Goal: Task Accomplishment & Management: Manage account settings

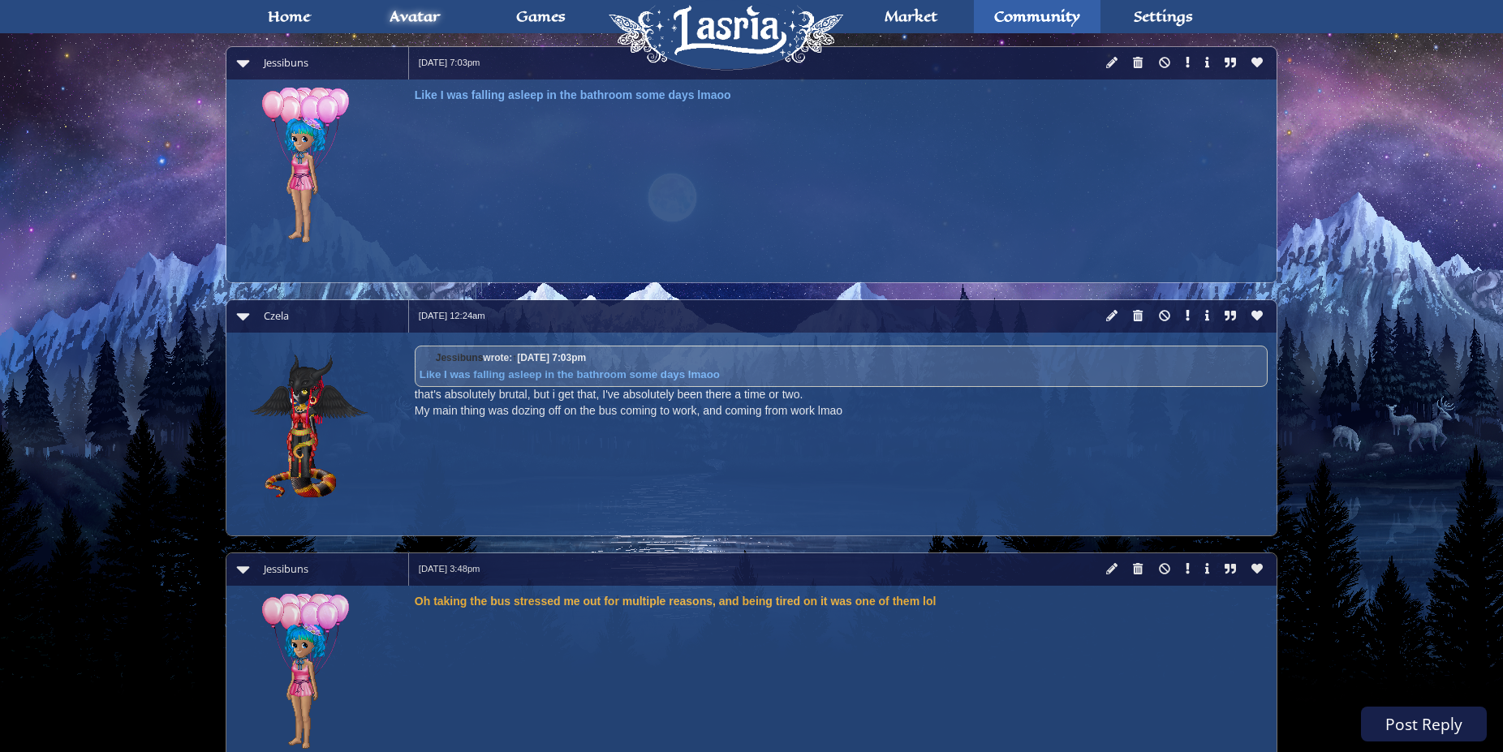
scroll to position [2226, 0]
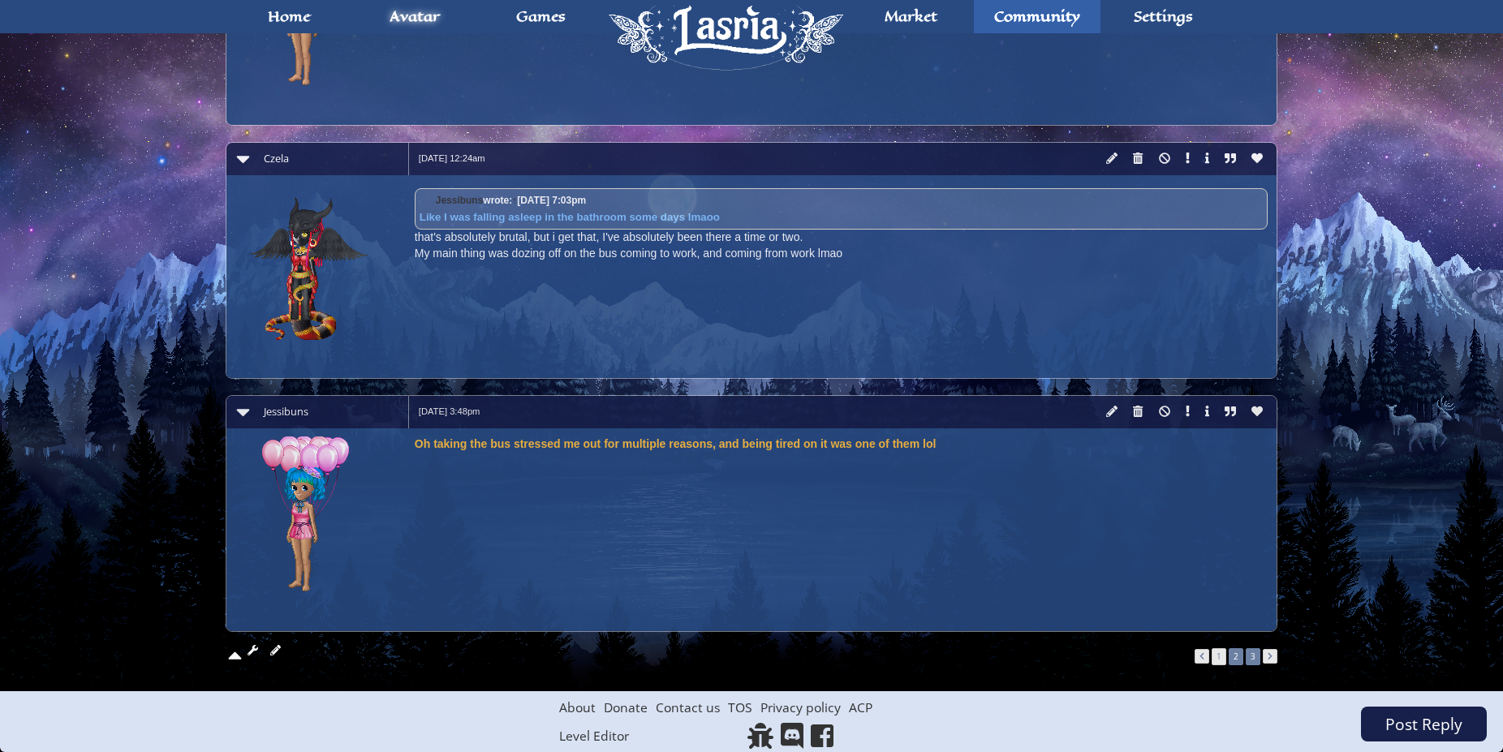
click at [1258, 658] on link "3" at bounding box center [1252, 656] width 15 height 17
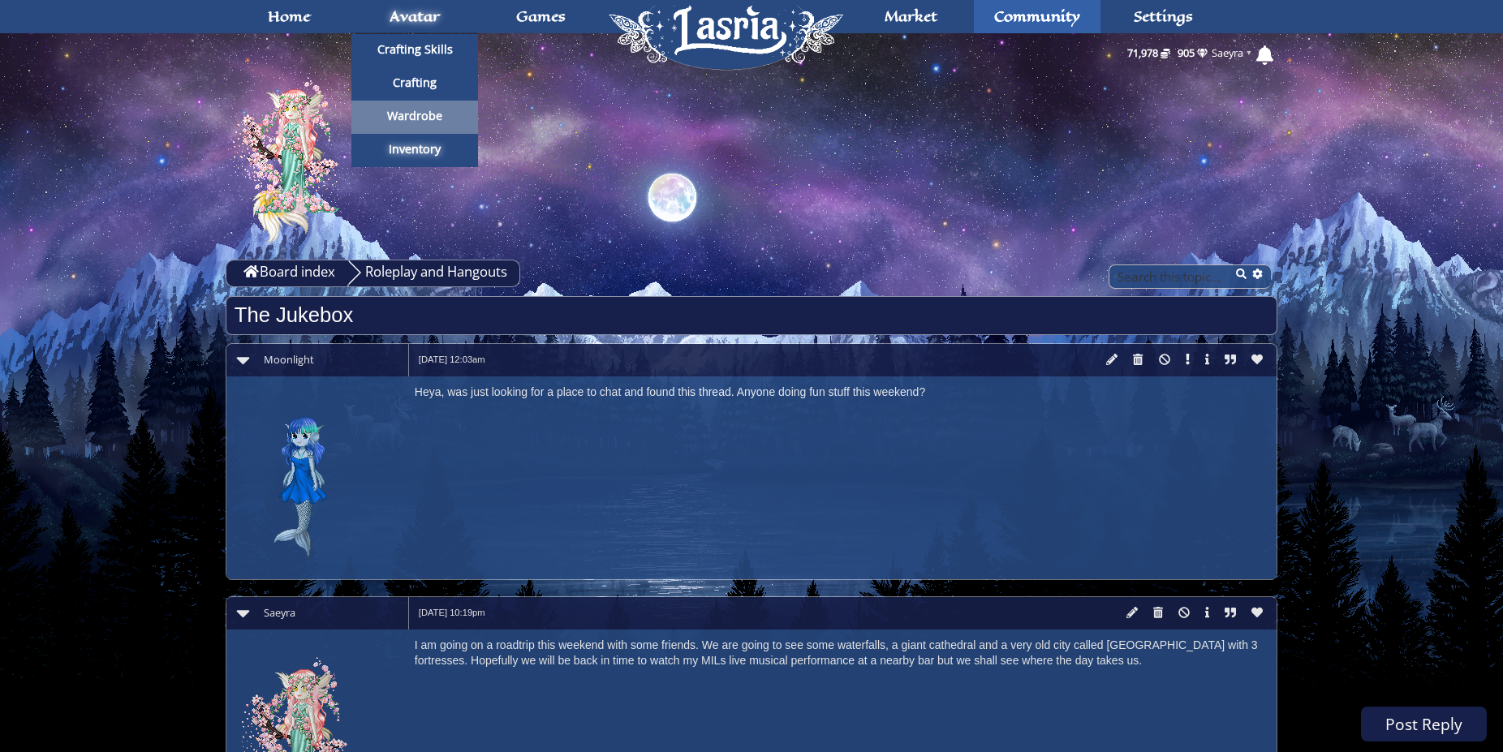
click at [411, 111] on span "Wardrobe" at bounding box center [414, 115] width 55 height 11
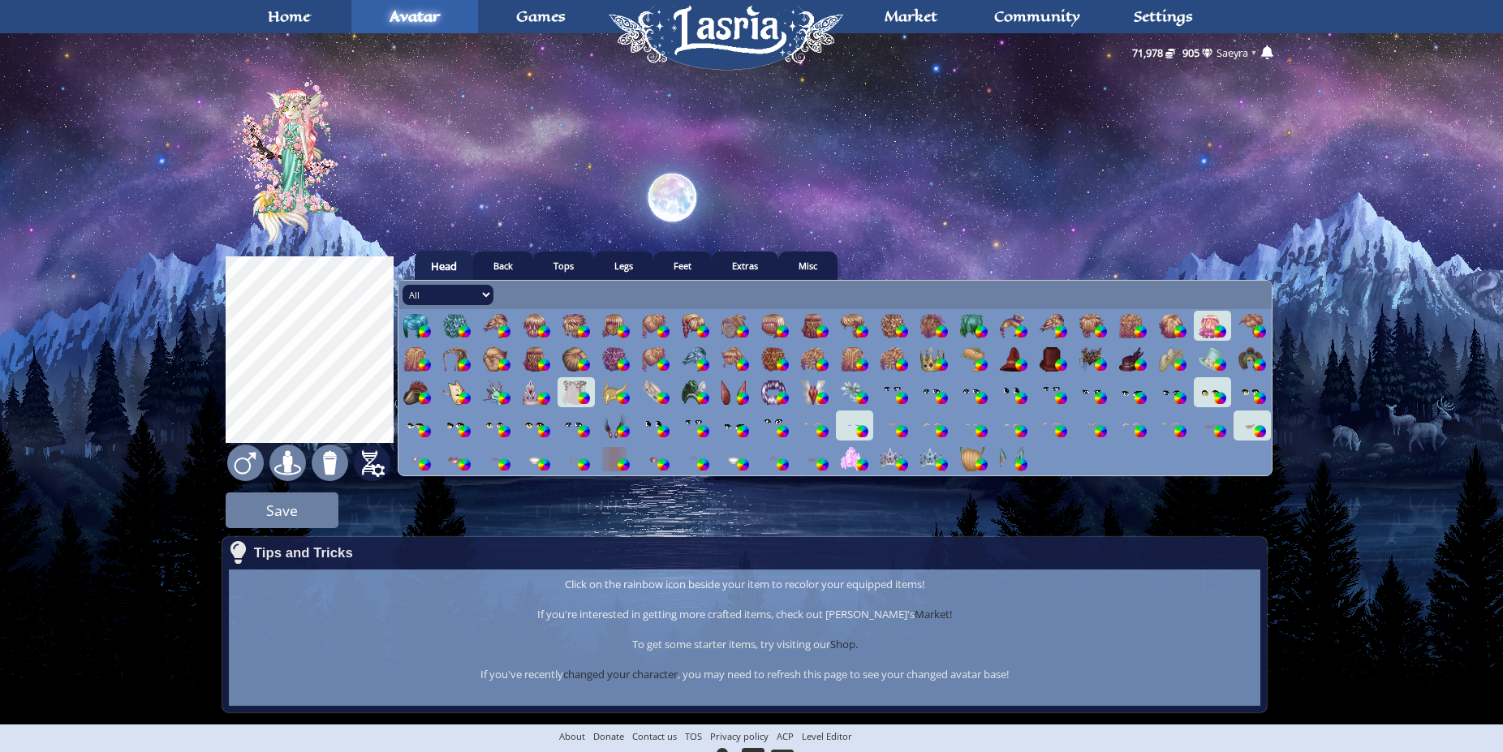
click at [376, 460] on img at bounding box center [372, 463] width 37 height 37
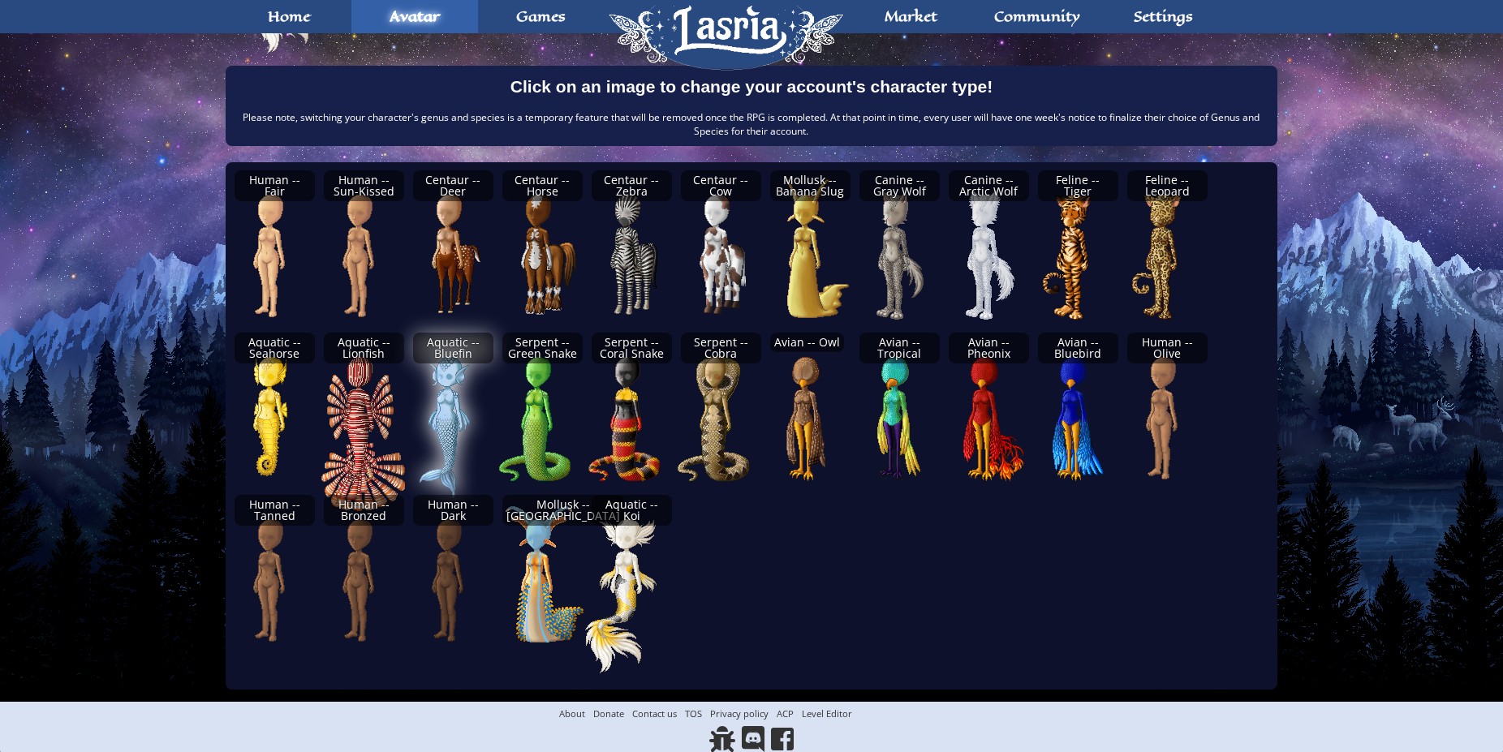
scroll to position [194, 0]
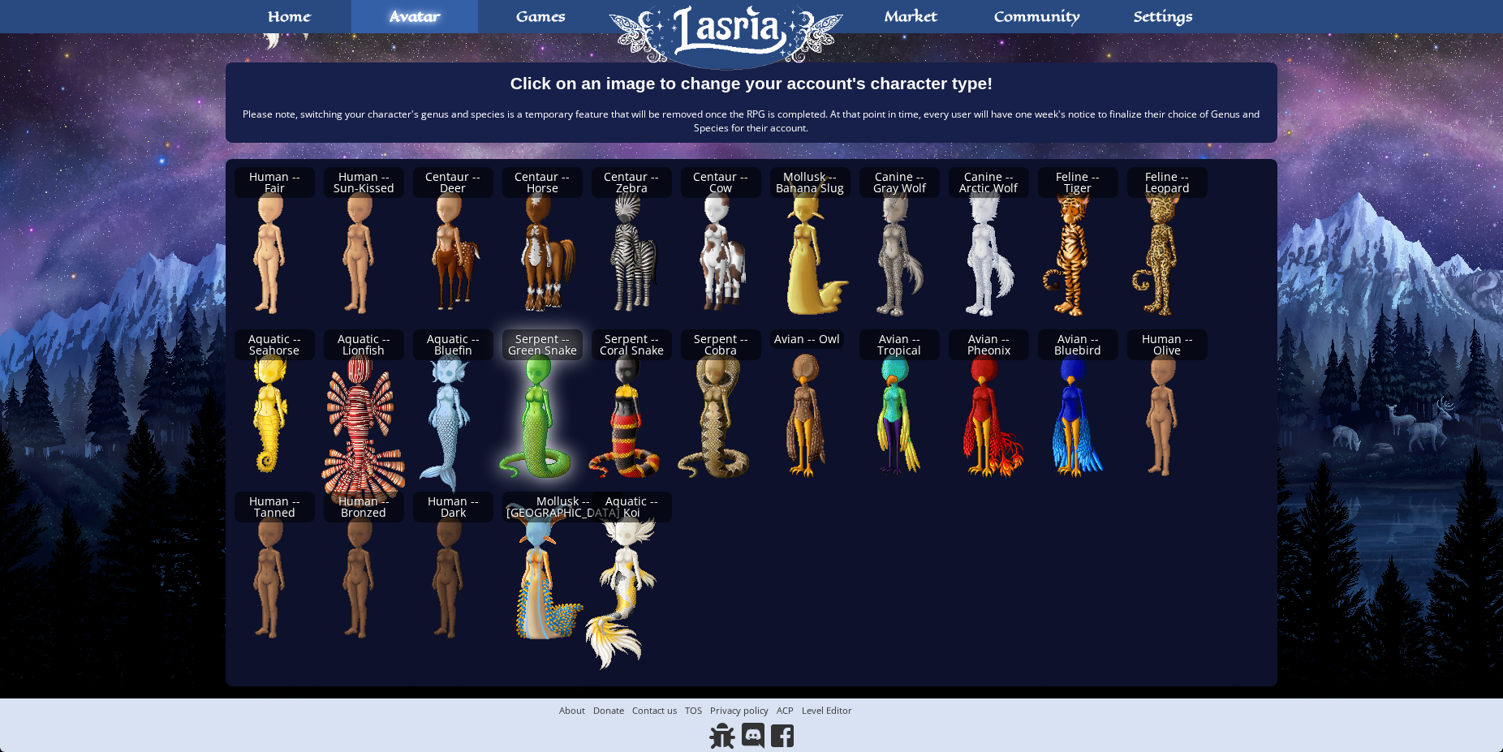
click at [531, 432] on img at bounding box center [553, 414] width 168 height 187
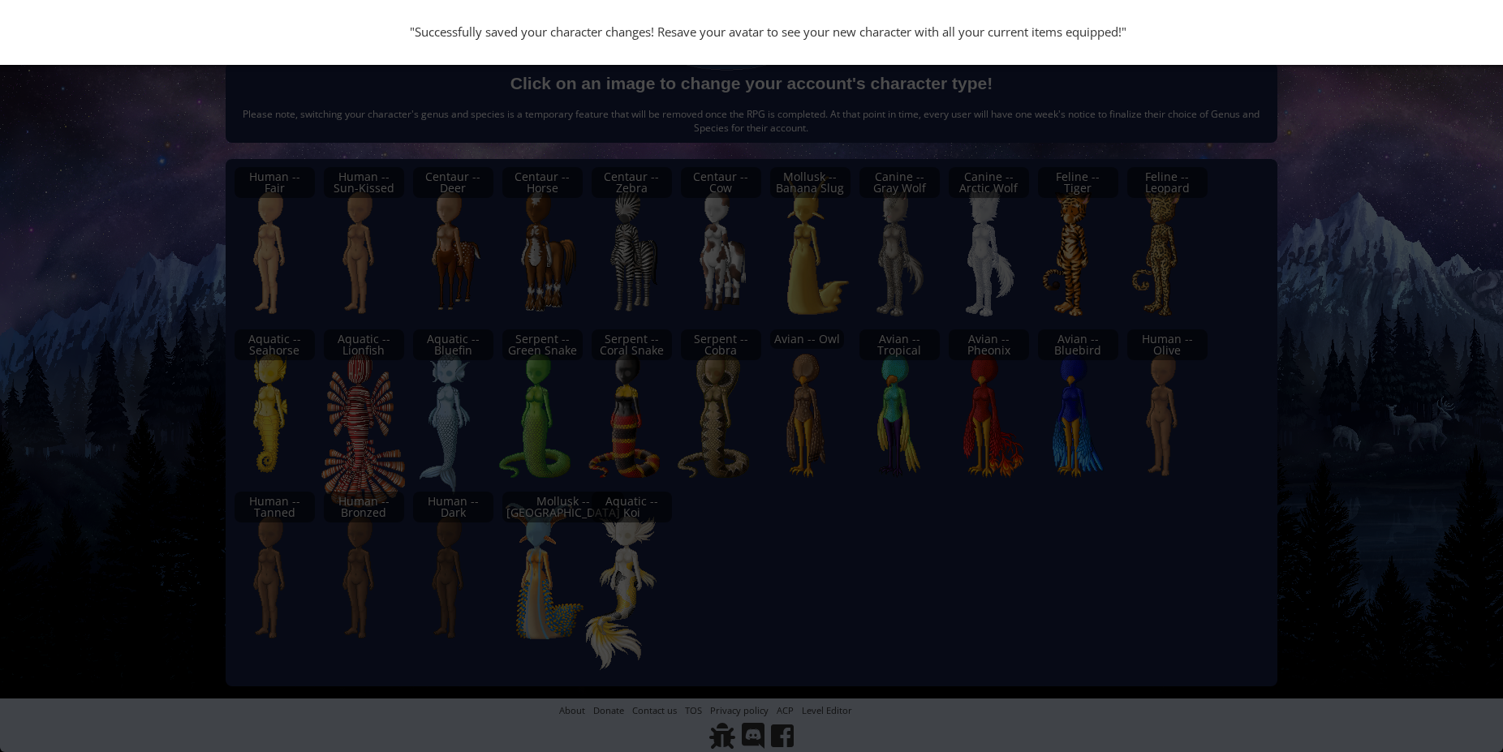
click at [133, 456] on div ""Successfully saved your character changes! Resave your avatar to see your new …" at bounding box center [751, 376] width 1503 height 752
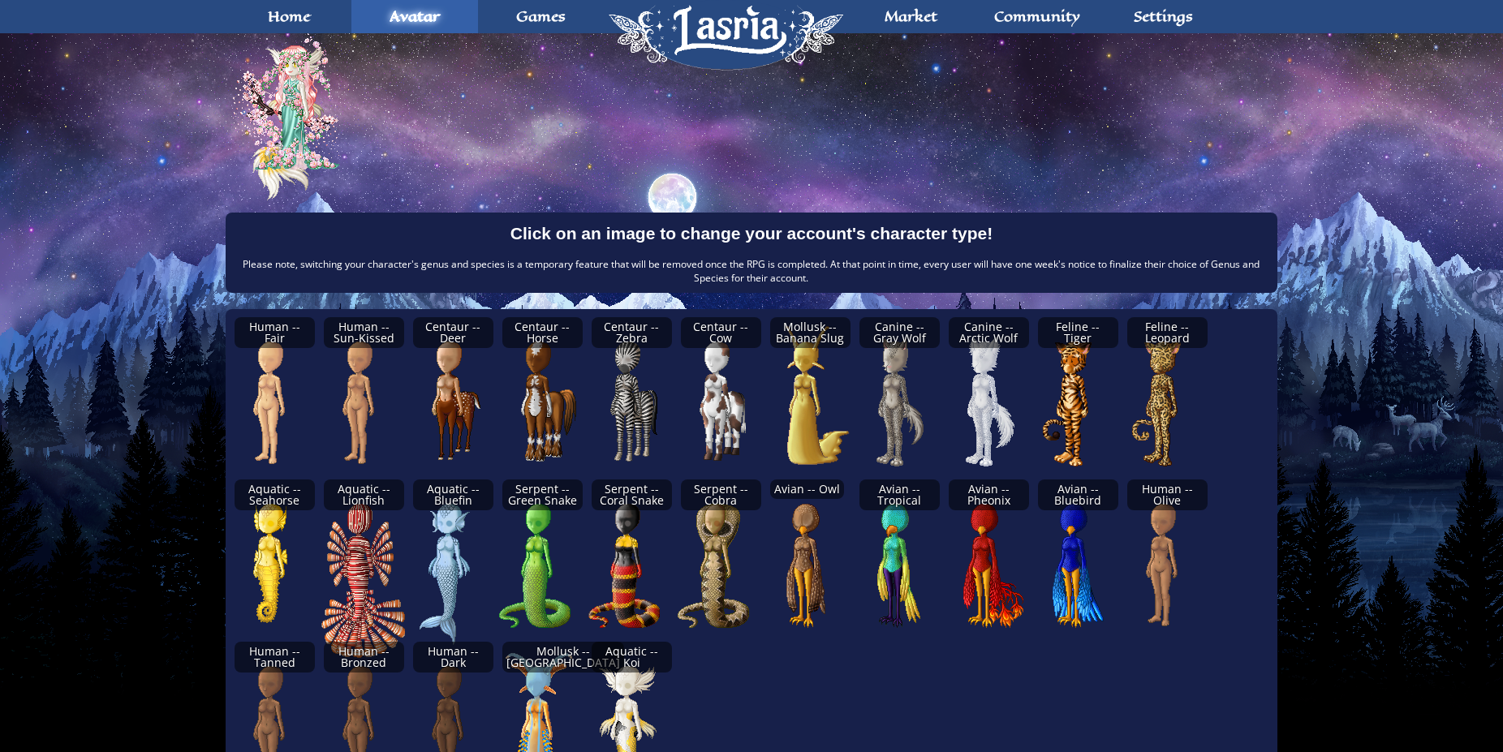
scroll to position [0, 0]
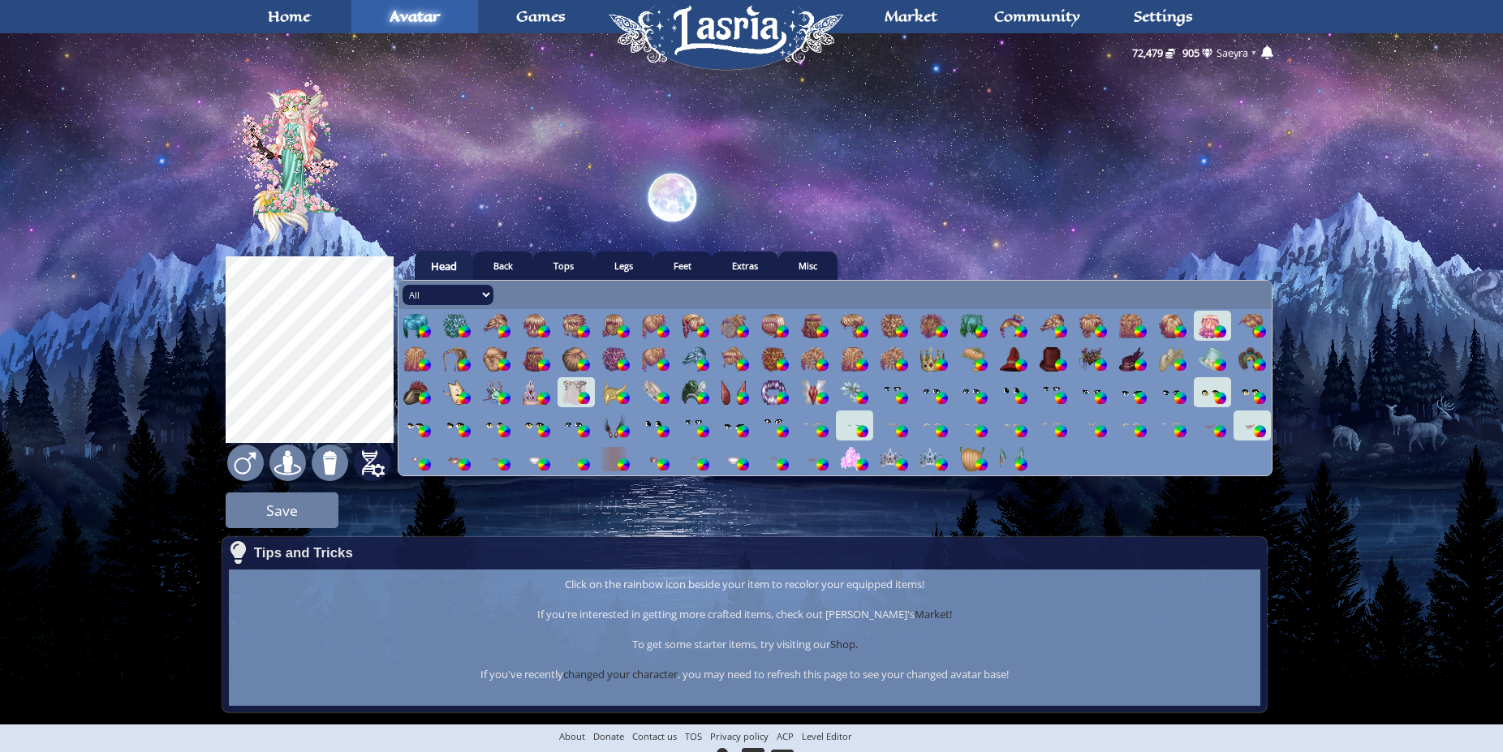
click at [368, 460] on img at bounding box center [372, 463] width 37 height 37
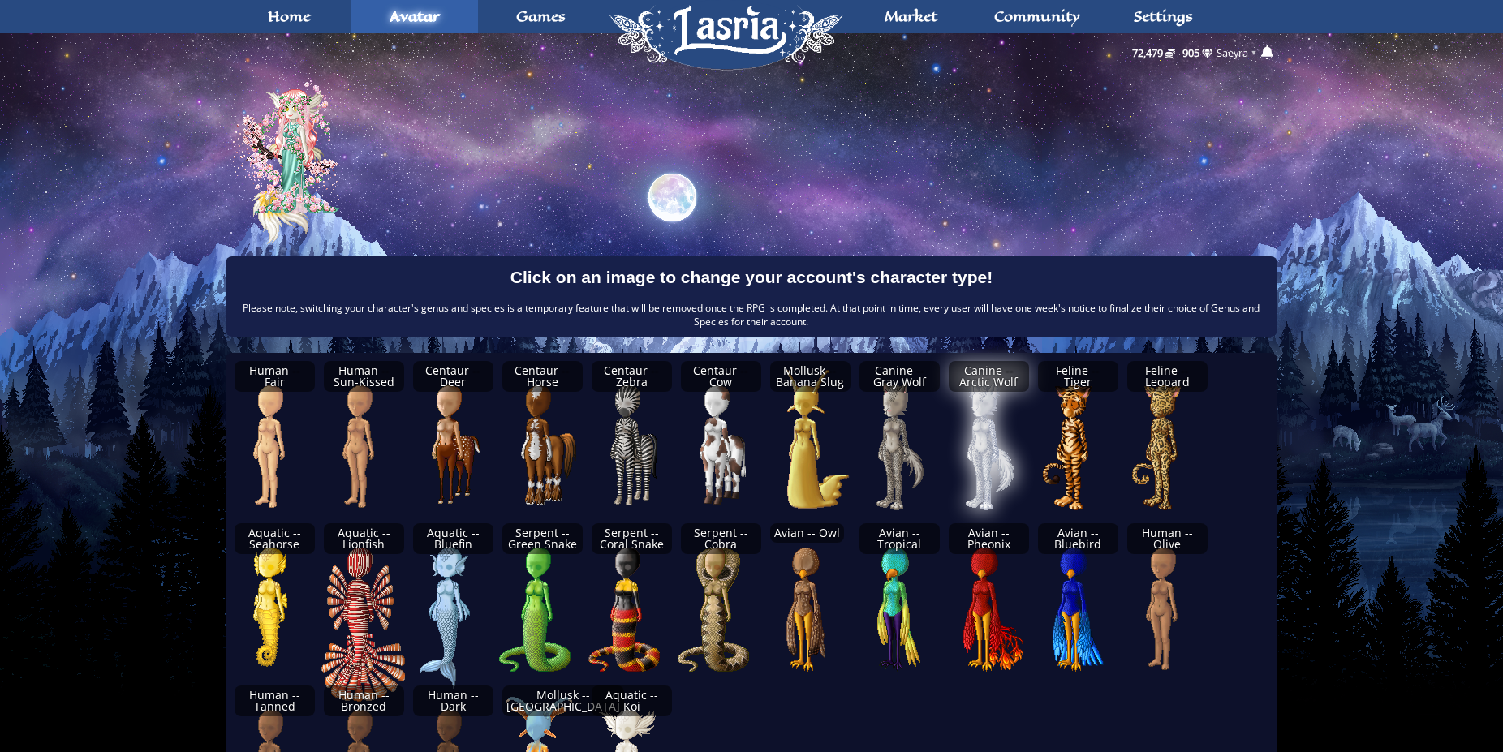
click at [981, 449] on img at bounding box center [999, 446] width 168 height 187
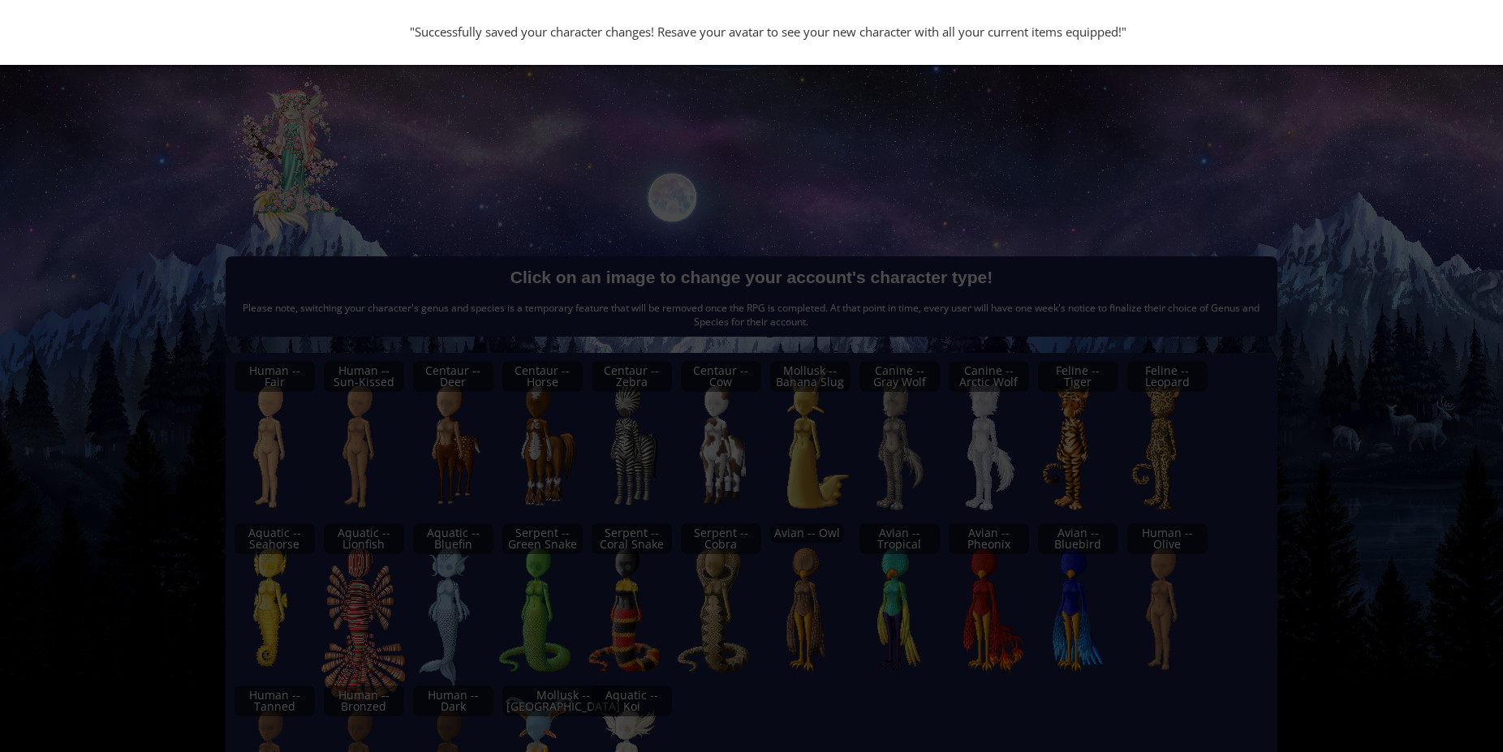
click at [317, 142] on div ""Successfully saved your character changes! Resave your avatar to see your new …" at bounding box center [751, 376] width 1503 height 752
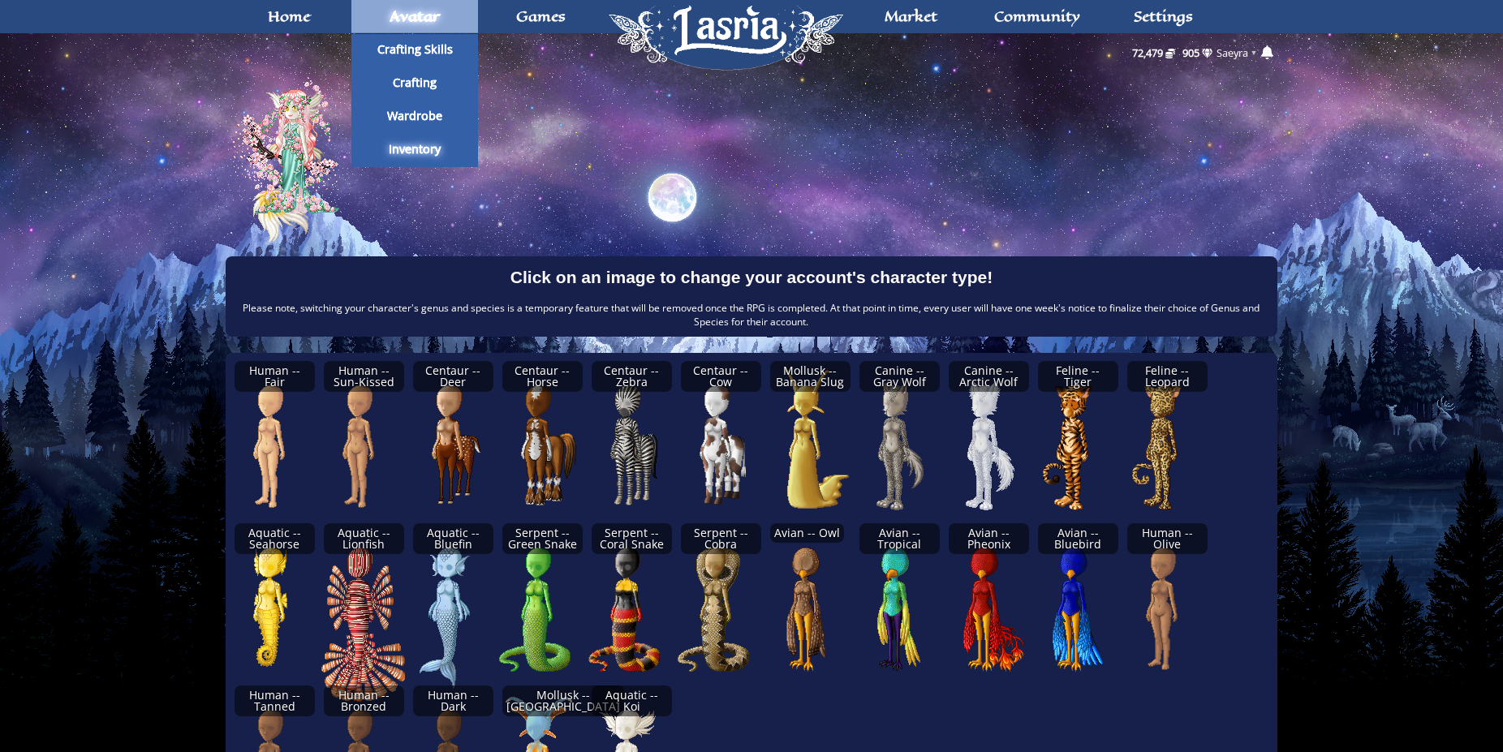
click at [445, 12] on link "Avatar" at bounding box center [414, 16] width 127 height 33
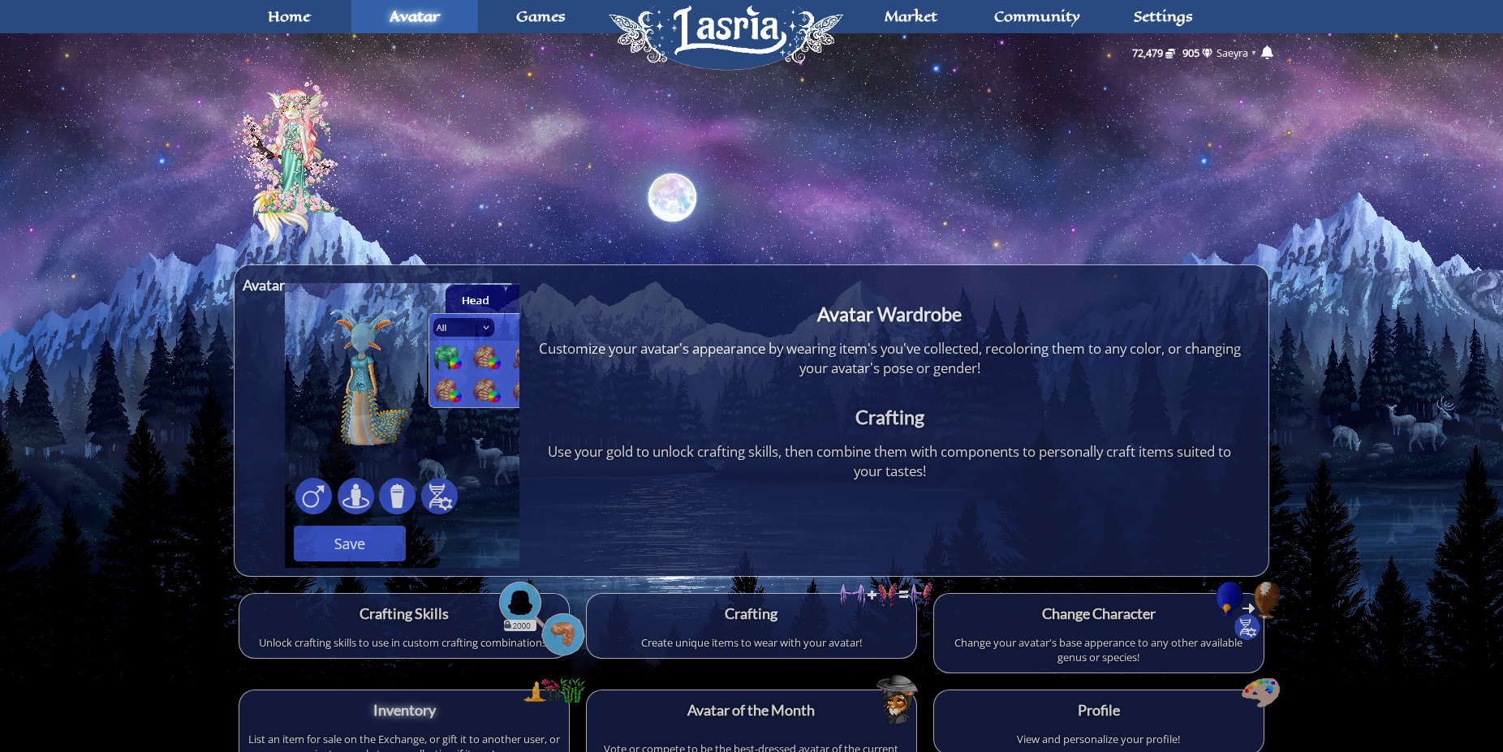
click at [300, 157] on img "Avatar" at bounding box center [310, 151] width 168 height 187
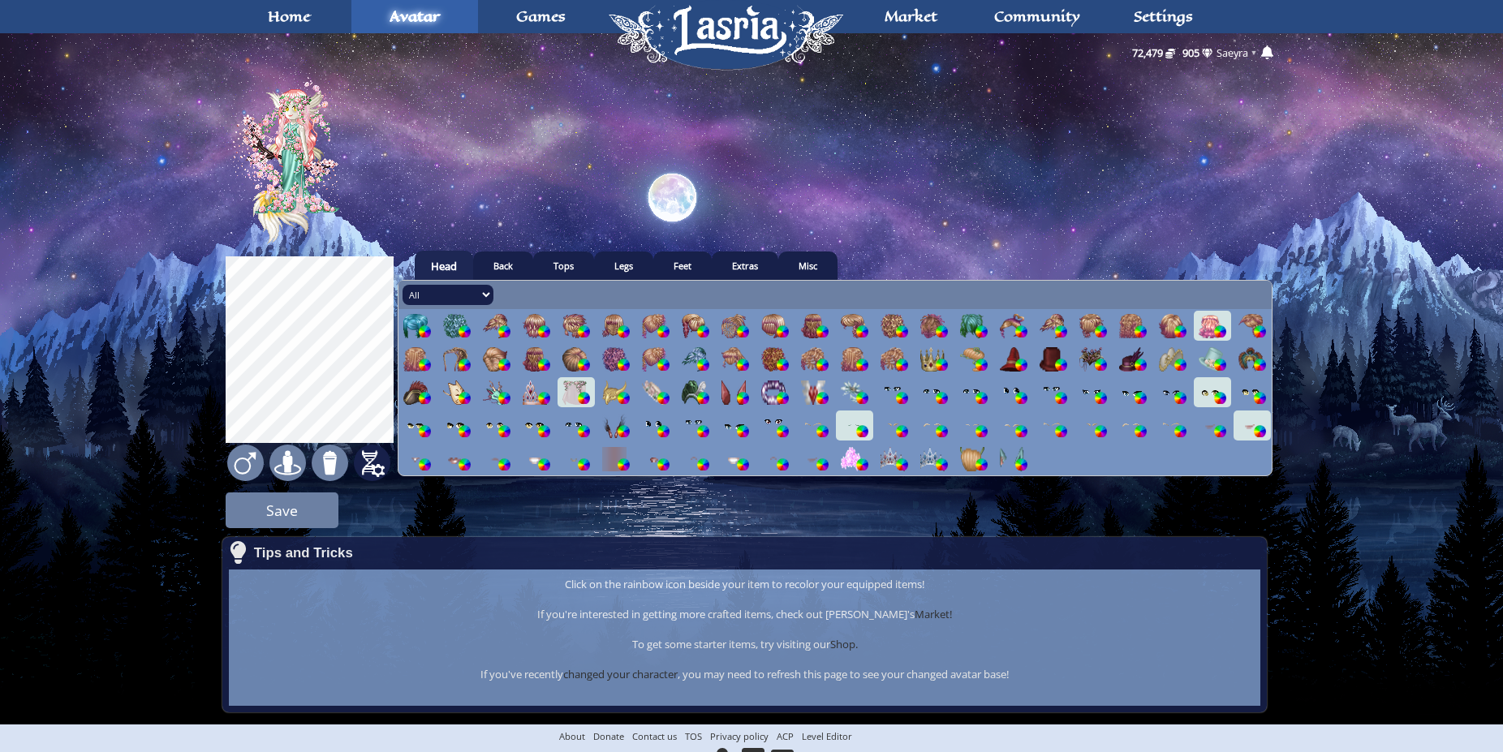
click at [373, 466] on img at bounding box center [372, 463] width 37 height 37
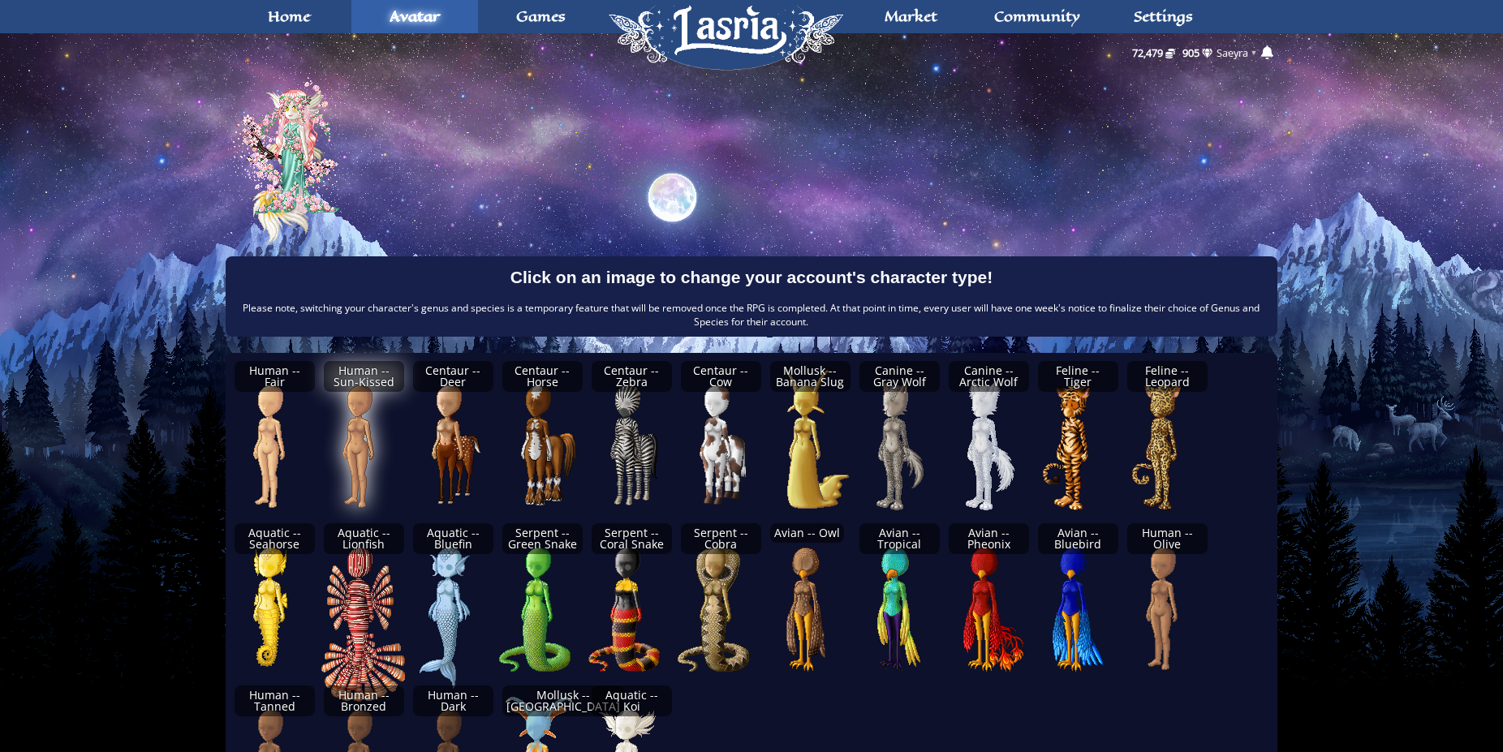
click at [371, 479] on img at bounding box center [374, 446] width 168 height 187
click at [363, 470] on img at bounding box center [374, 446] width 168 height 187
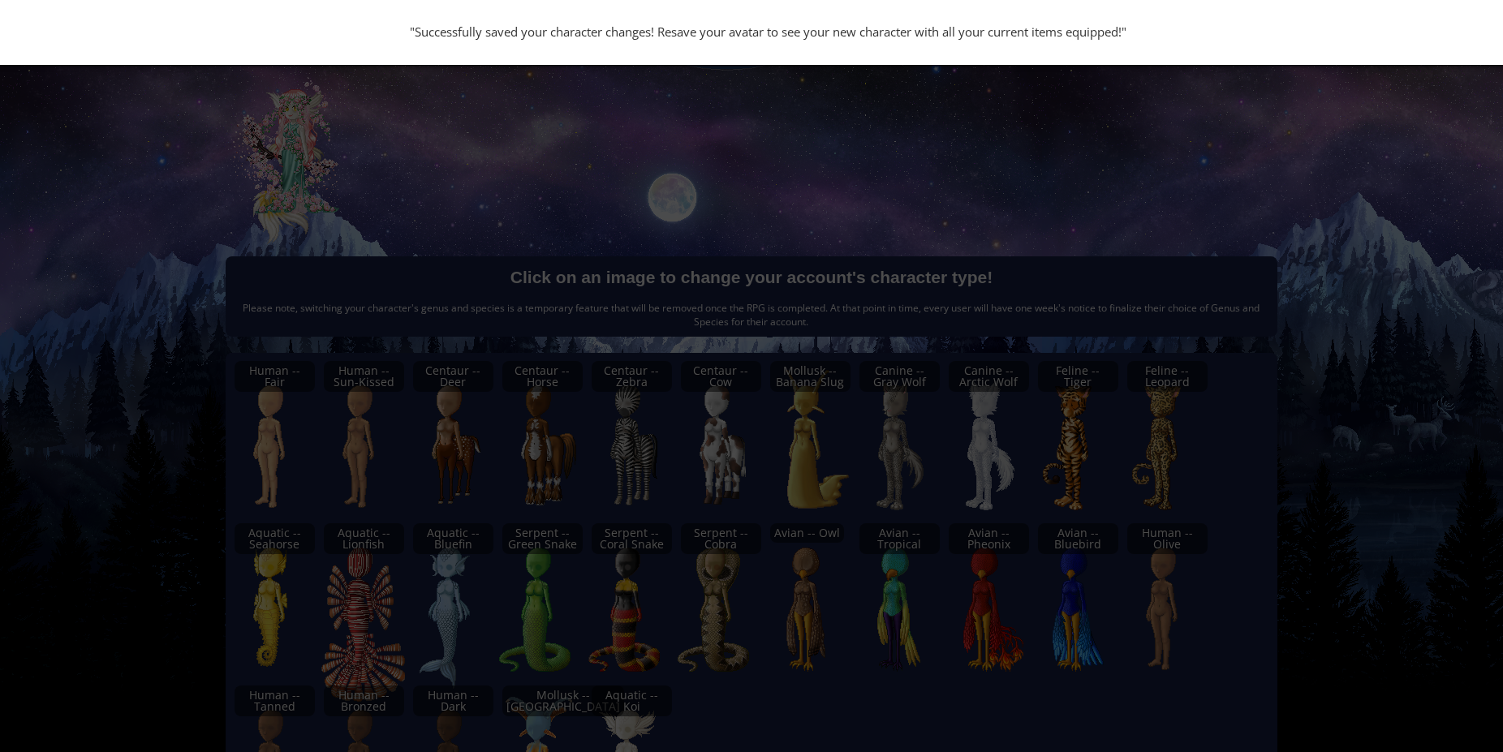
click at [487, 198] on div ""Successfully saved your character changes! Resave your avatar to see your new …" at bounding box center [751, 376] width 1503 height 752
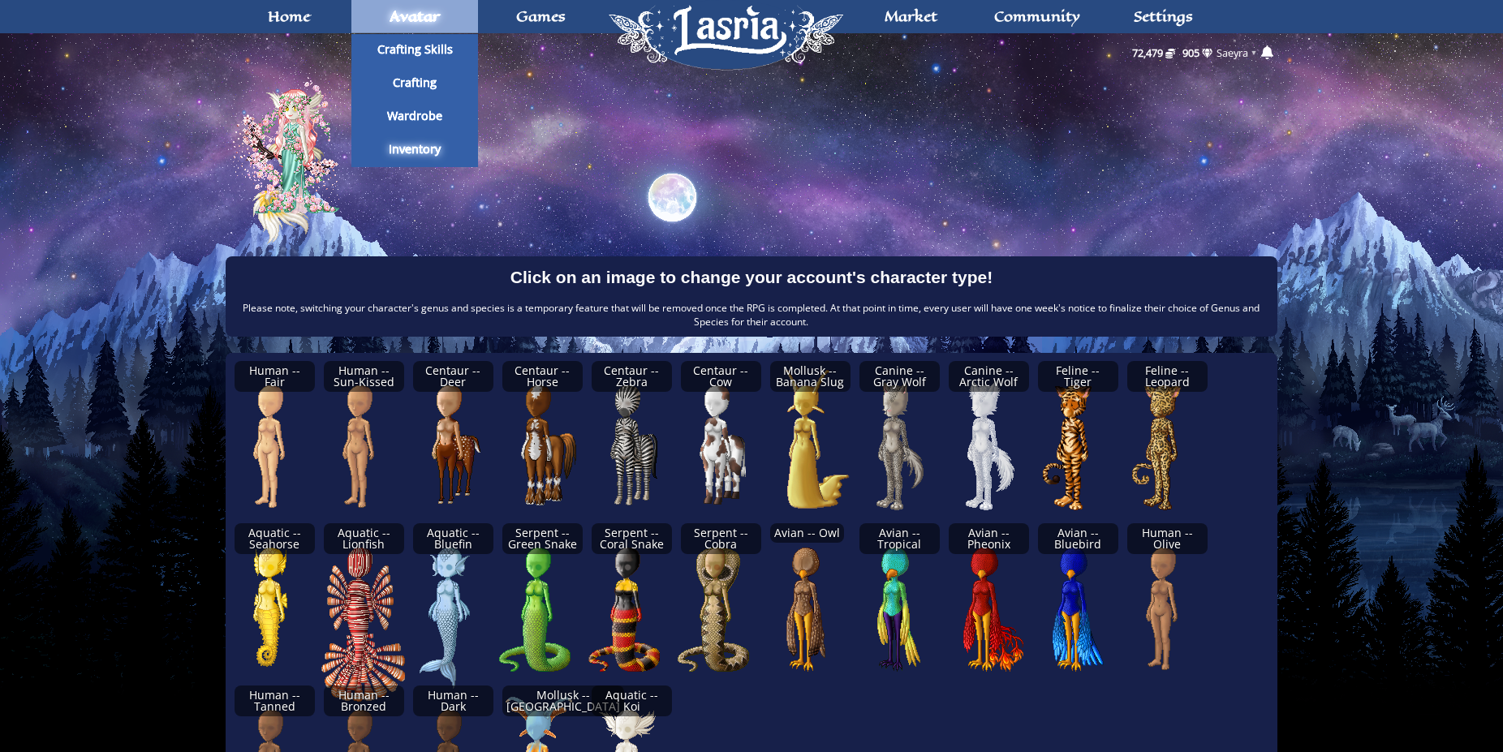
click at [398, 22] on span "Avatar" at bounding box center [414, 16] width 50 height 13
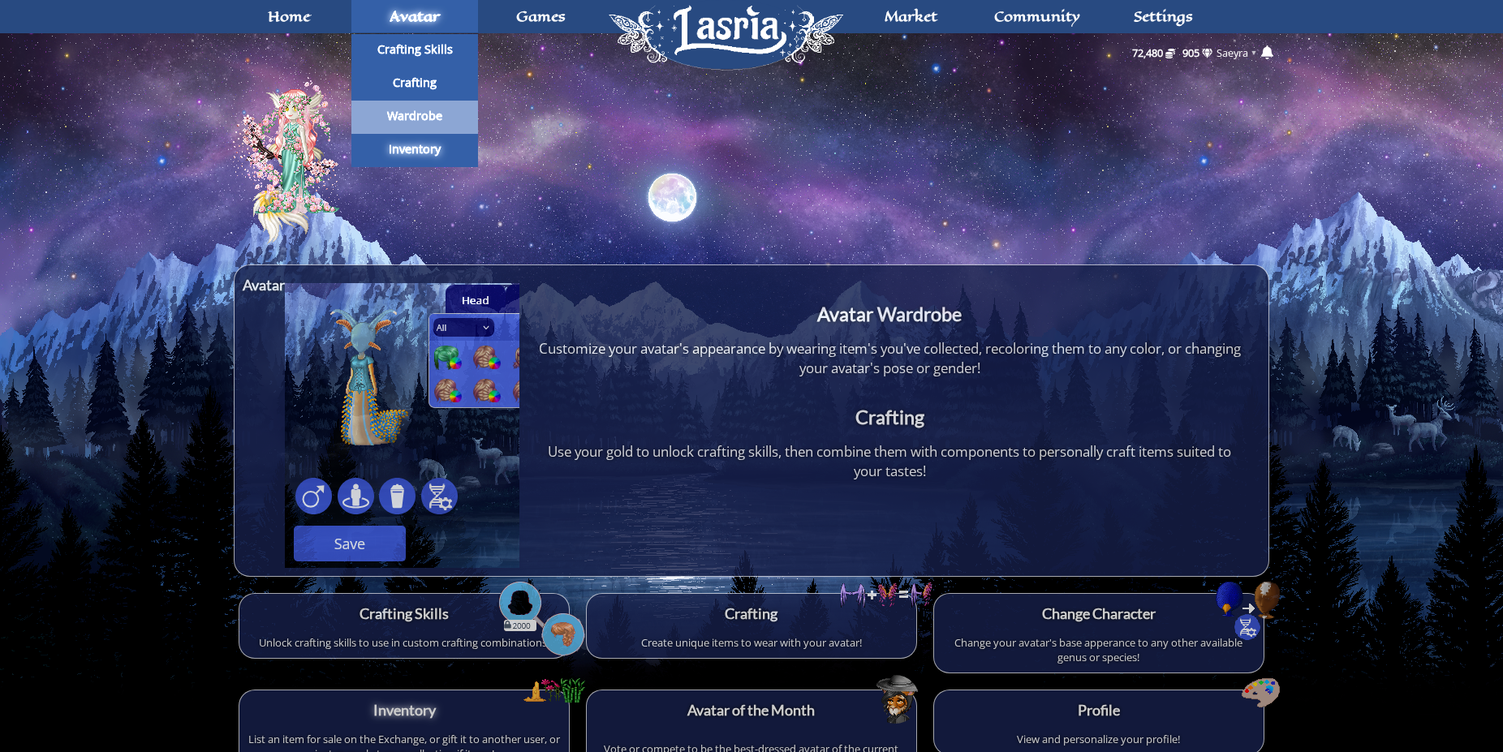
click at [436, 108] on link "Wardrobe" at bounding box center [414, 117] width 127 height 33
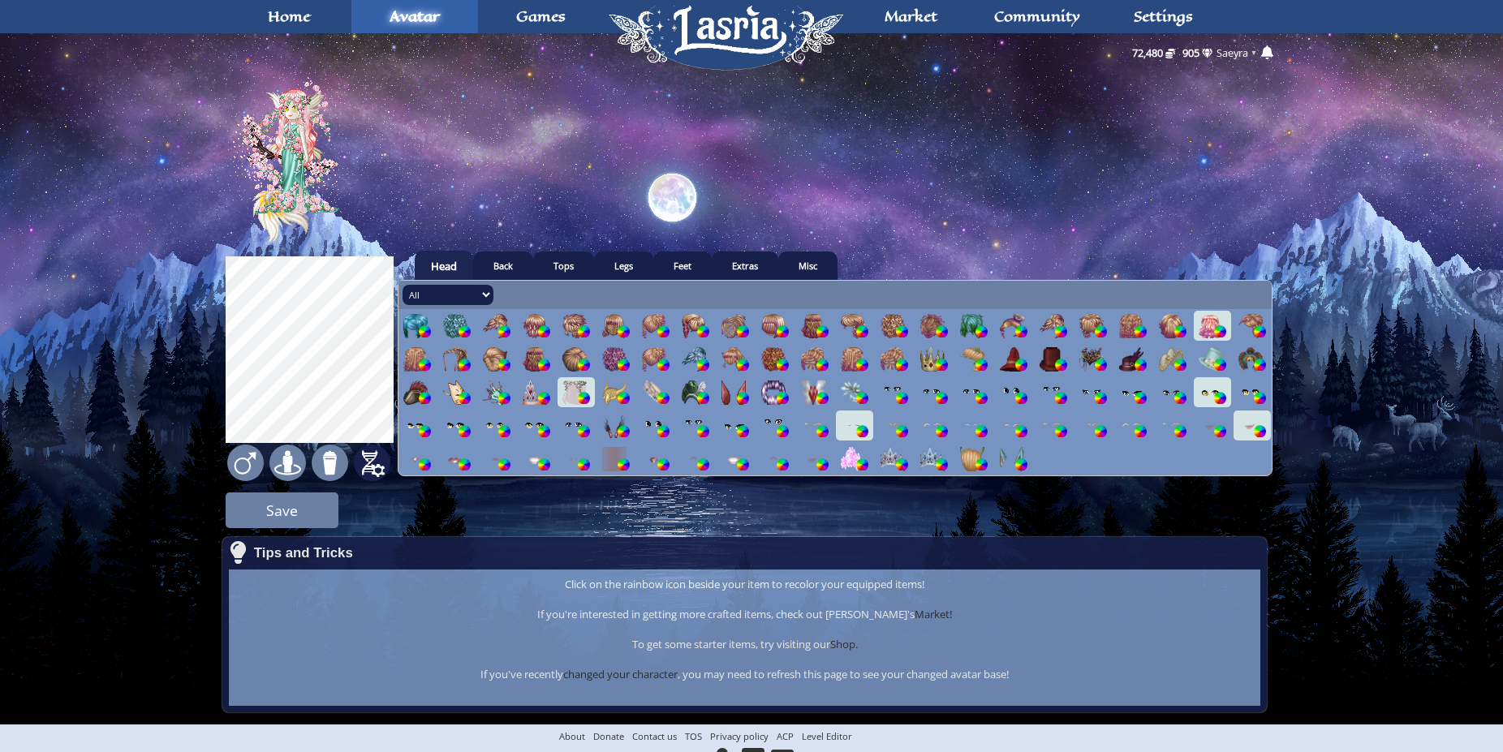
click at [356, 463] on img at bounding box center [372, 463] width 37 height 37
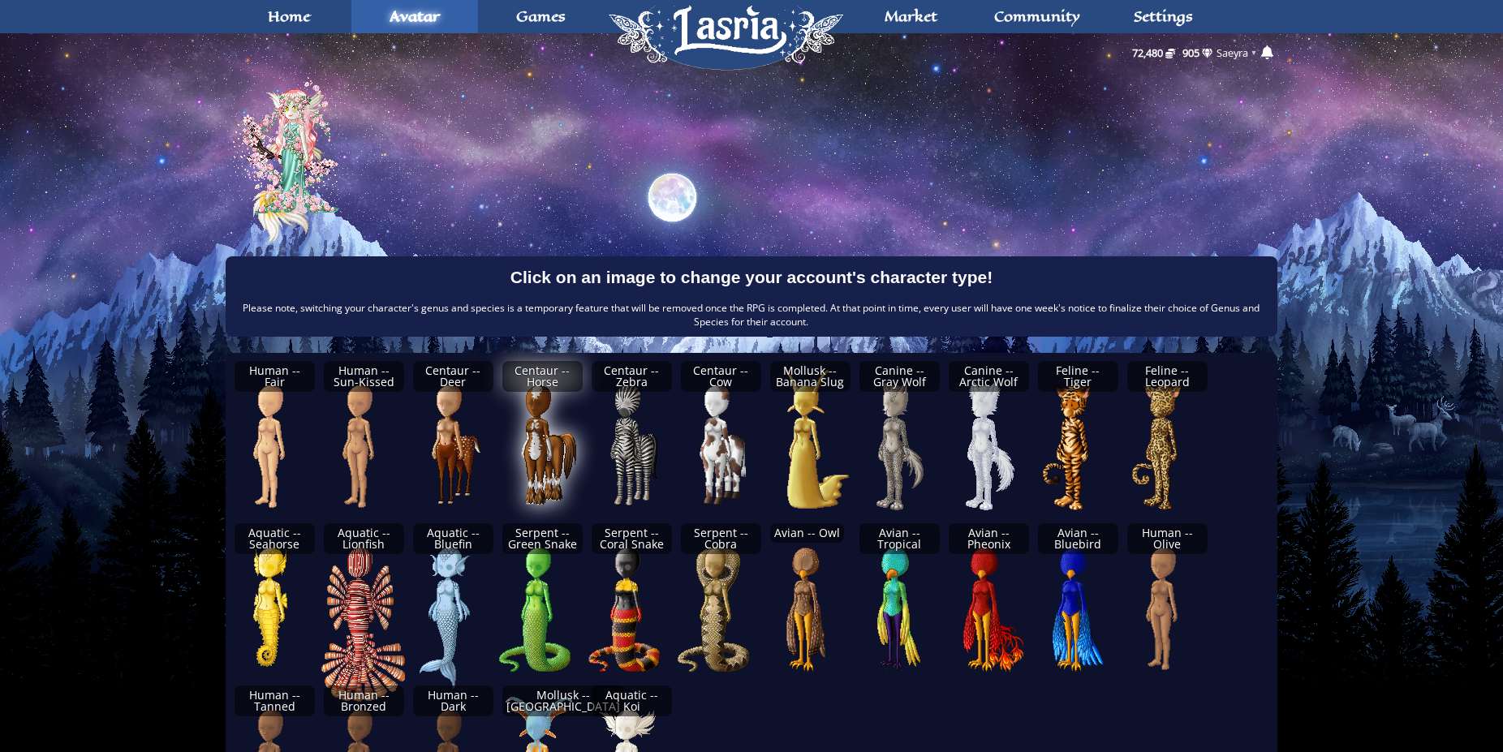
scroll to position [194, 0]
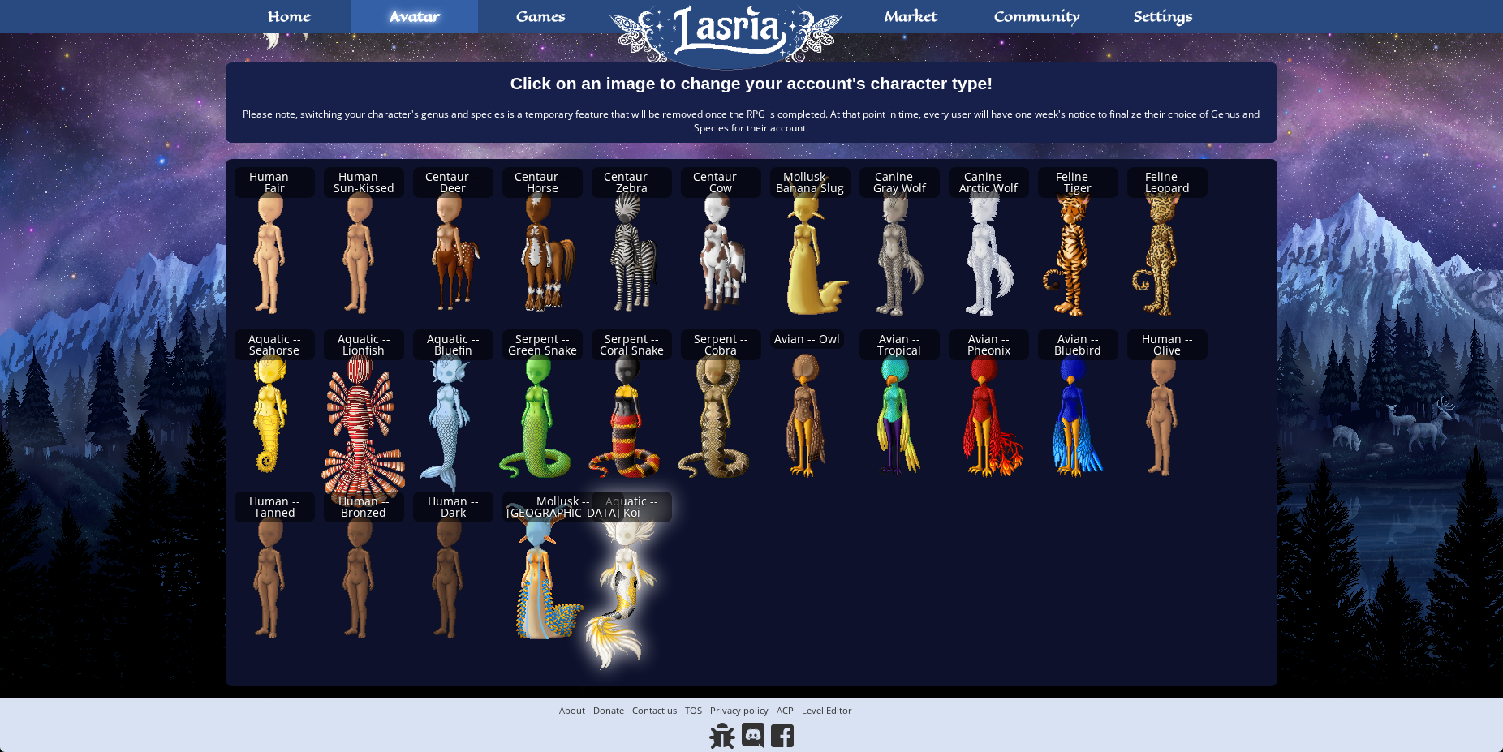
click at [649, 574] on img at bounding box center [642, 577] width 168 height 187
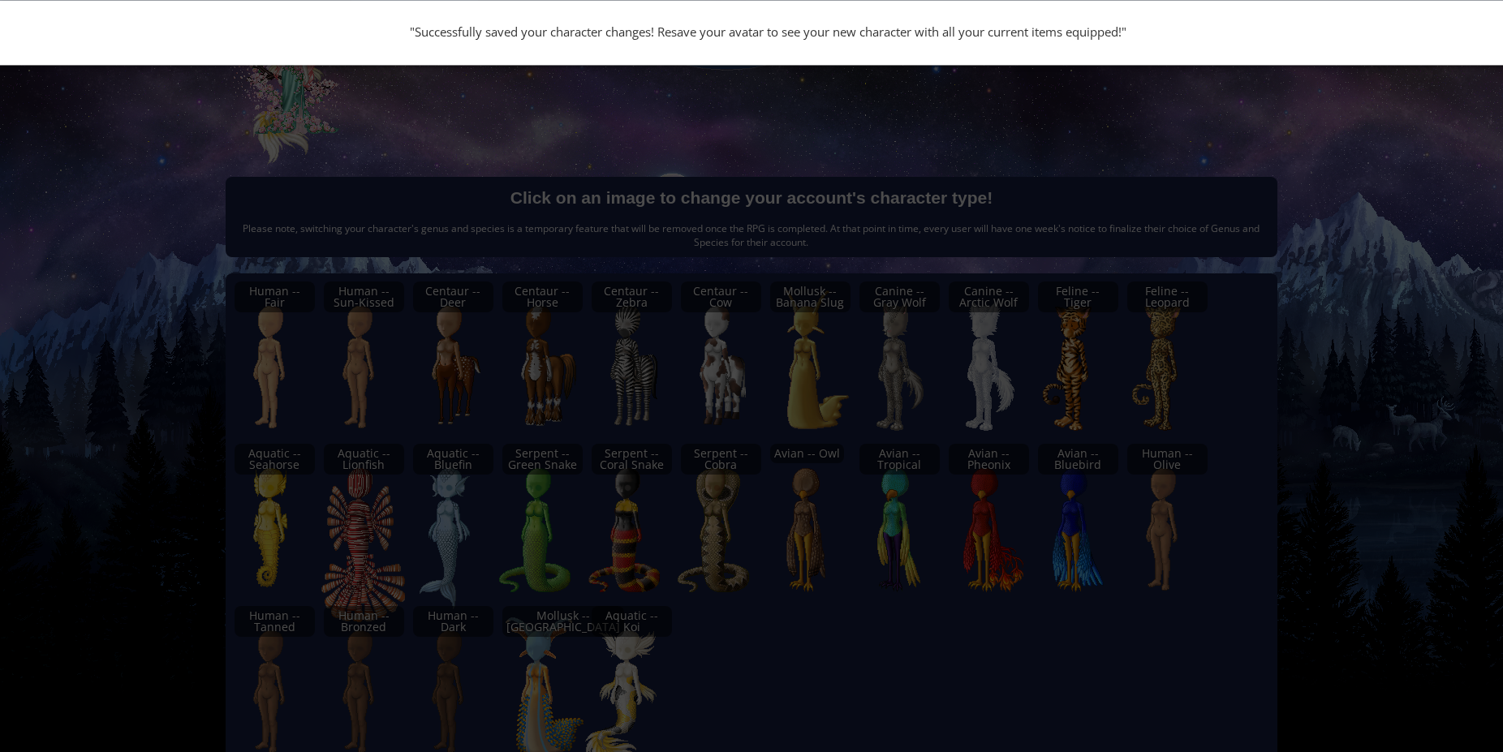
scroll to position [0, 0]
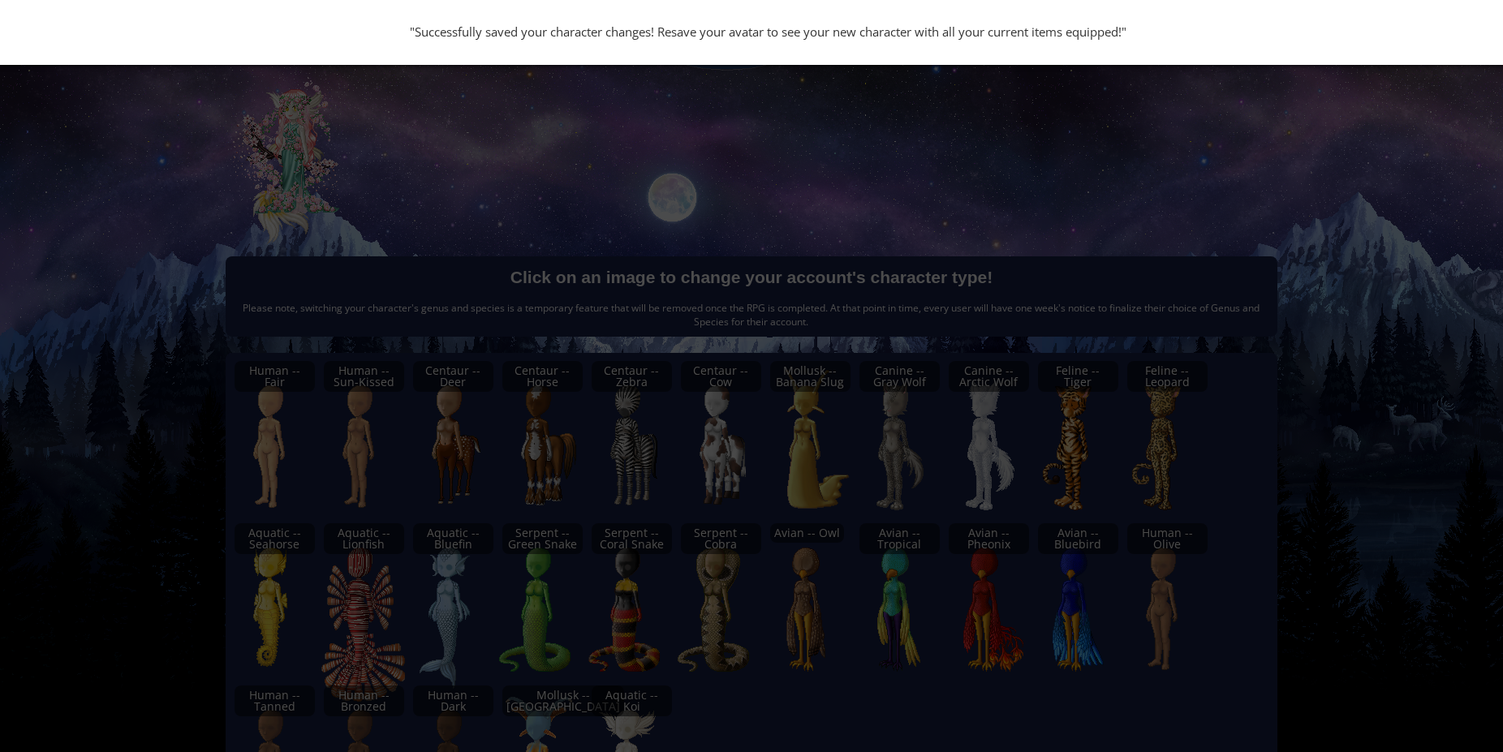
click at [387, 187] on div ""Successfully saved your character changes! Resave your avatar to see your new …" at bounding box center [751, 376] width 1503 height 752
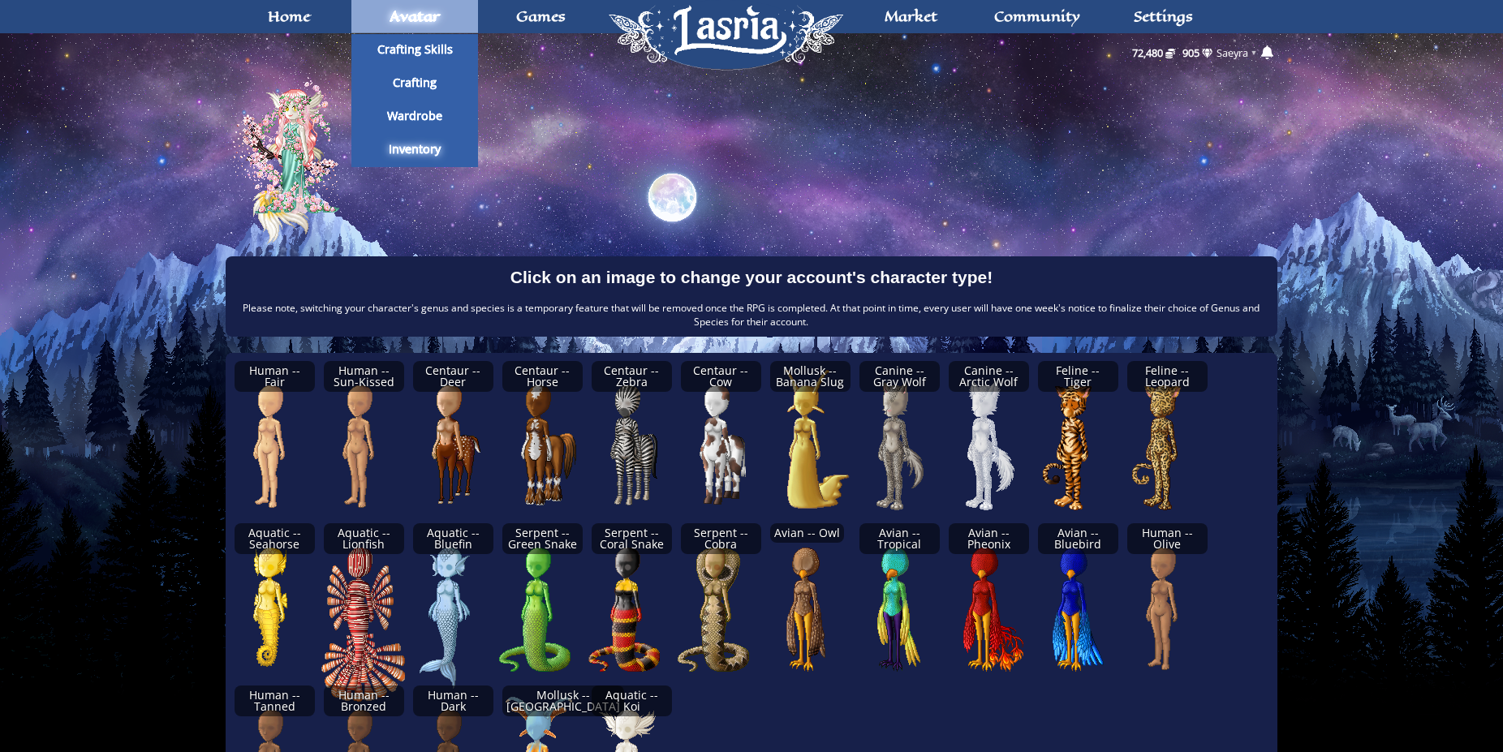
click at [415, 20] on span "Avatar" at bounding box center [414, 16] width 50 height 13
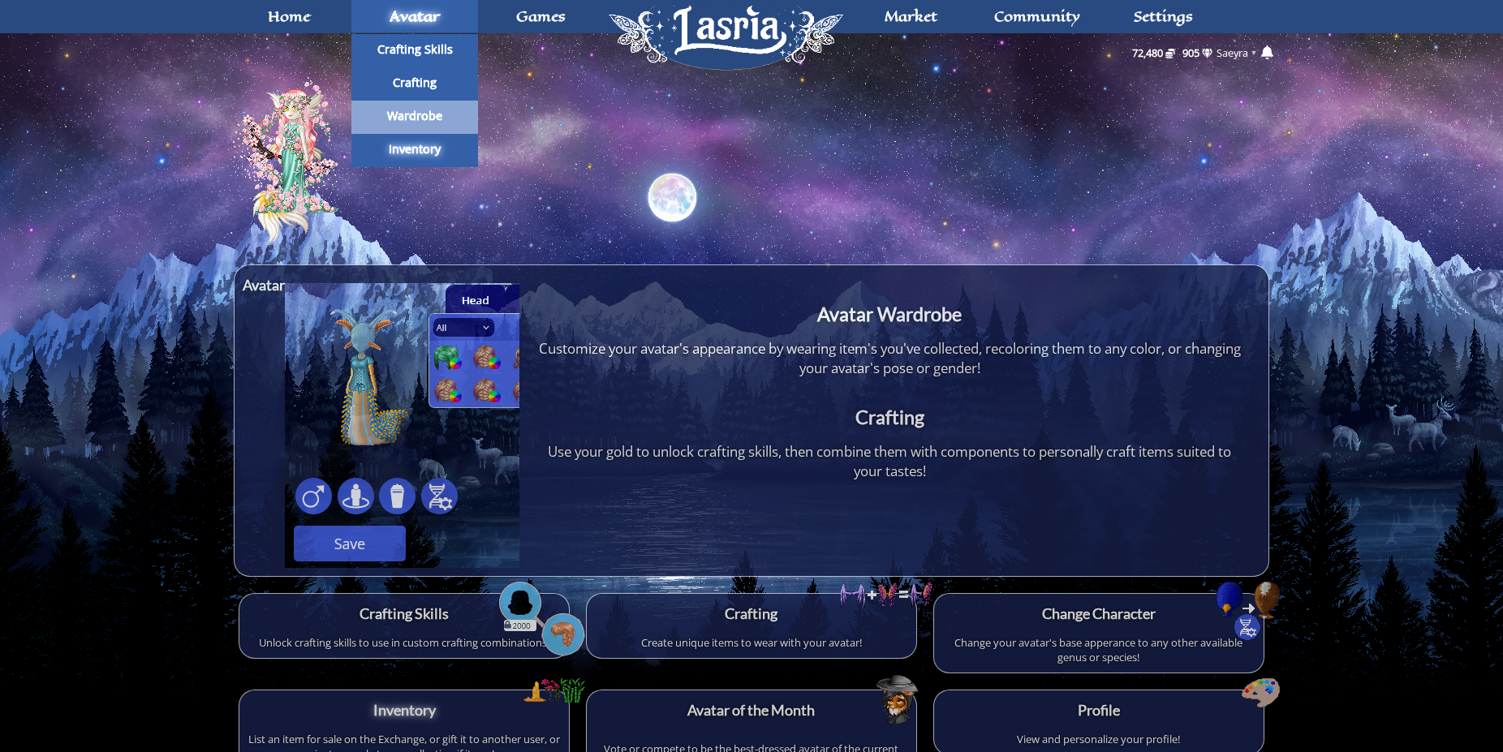
click at [422, 122] on span "Wardrobe" at bounding box center [414, 115] width 55 height 11
